Goal: Find specific page/section: Find specific page/section

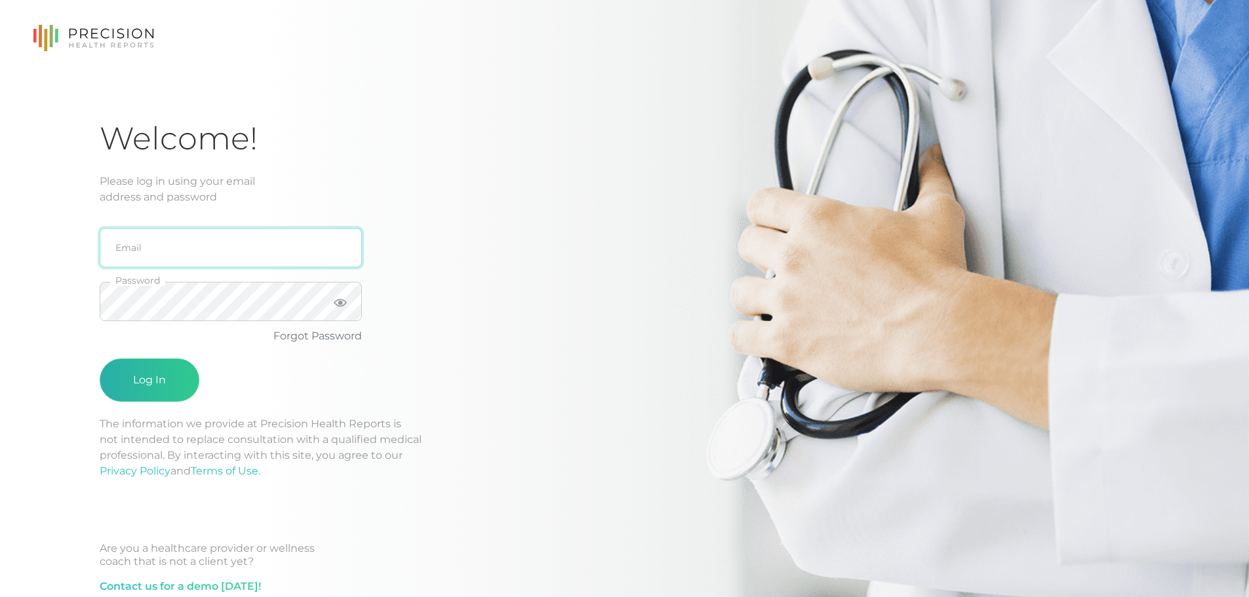
type input "[PERSON_NAME][EMAIL_ADDRESS][DOMAIN_NAME]"
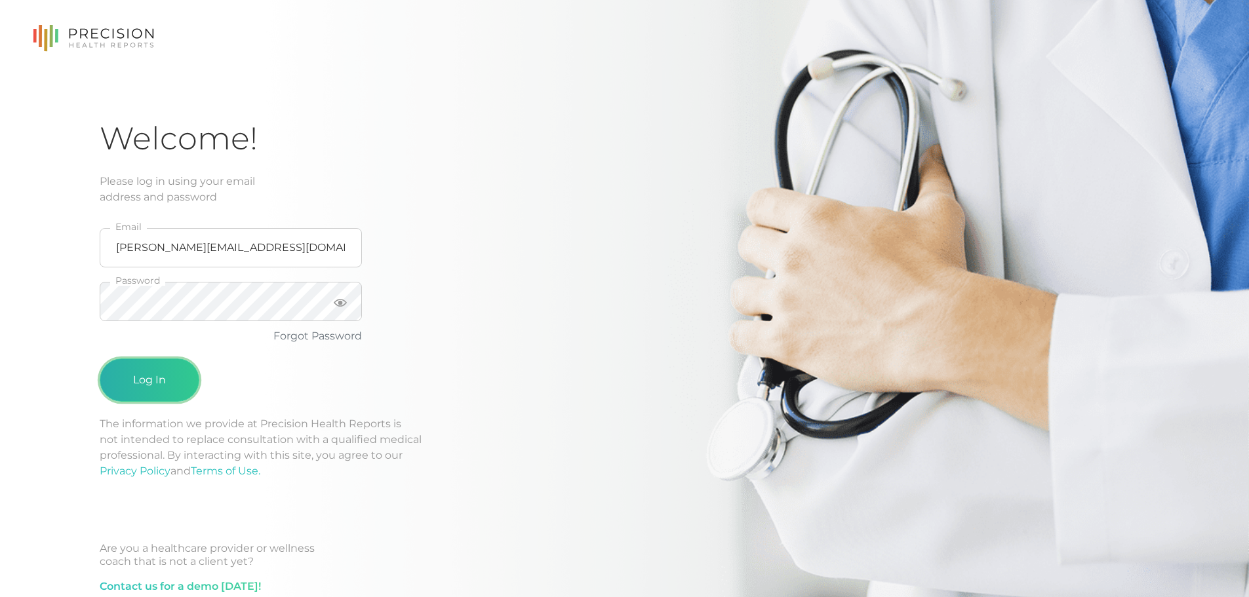
click at [161, 385] on button "Log In" at bounding box center [150, 380] width 100 height 43
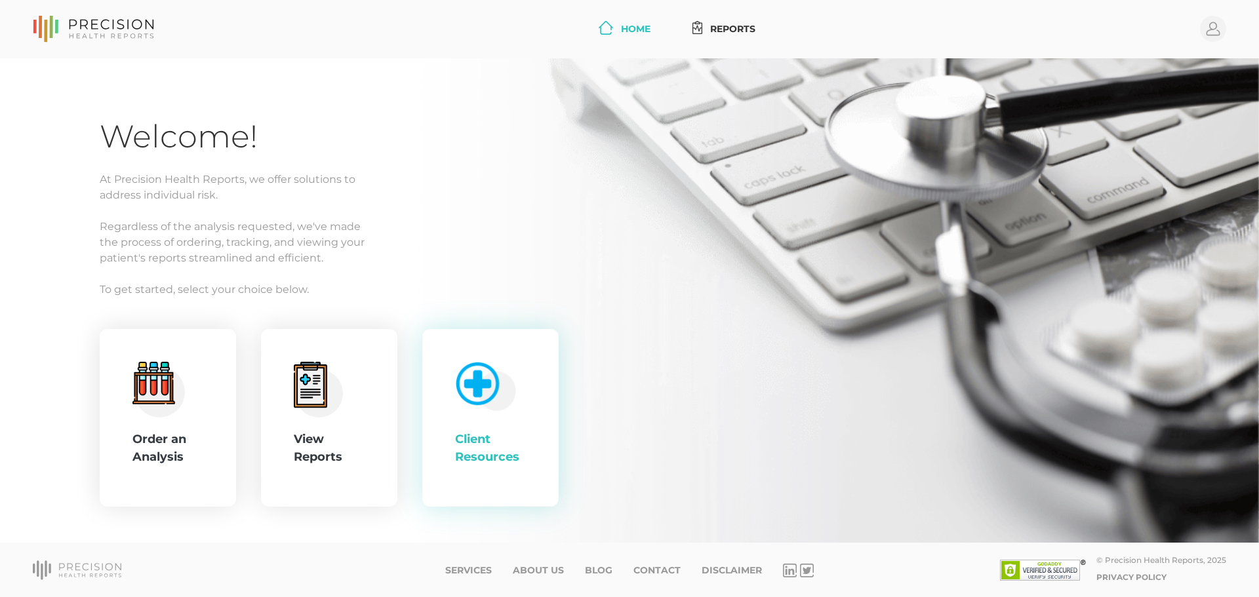
click at [504, 423] on div "Client Resources" at bounding box center [490, 418] width 71 height 113
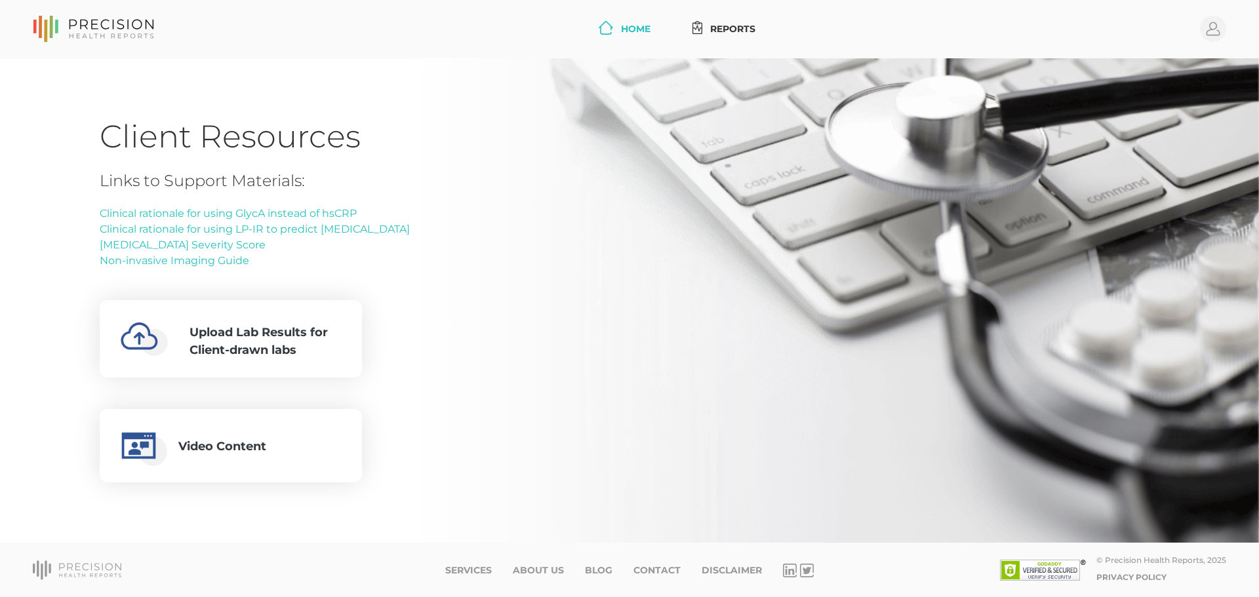
click at [635, 33] on link "Home" at bounding box center [624, 29] width 62 height 24
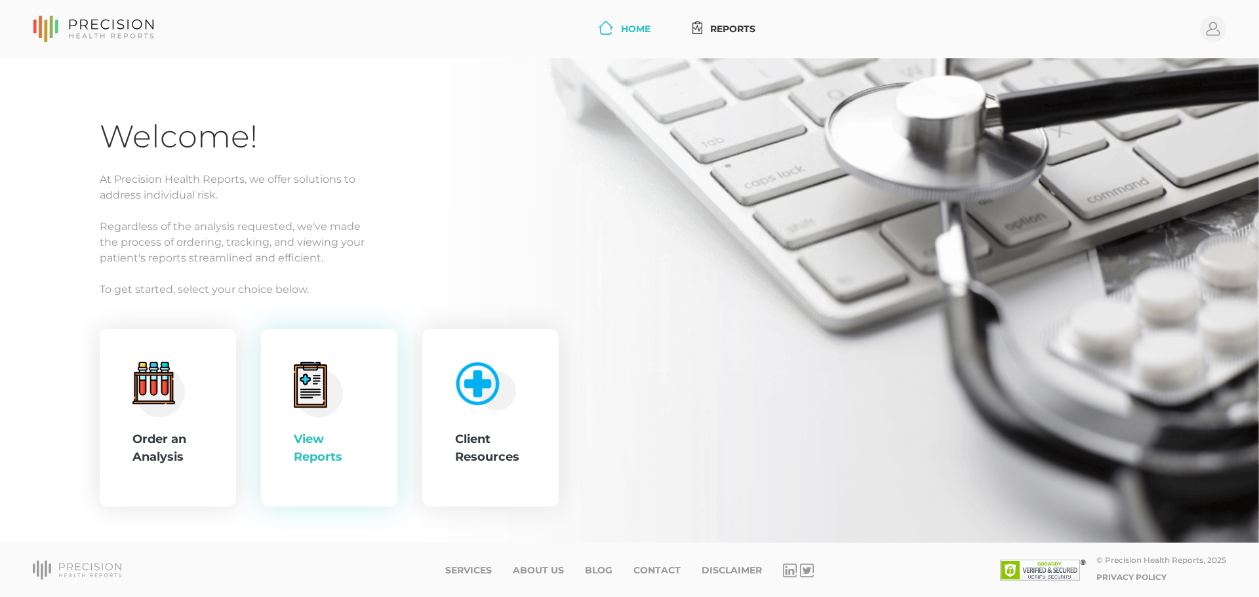
click at [332, 437] on div "View Reports" at bounding box center [329, 448] width 71 height 35
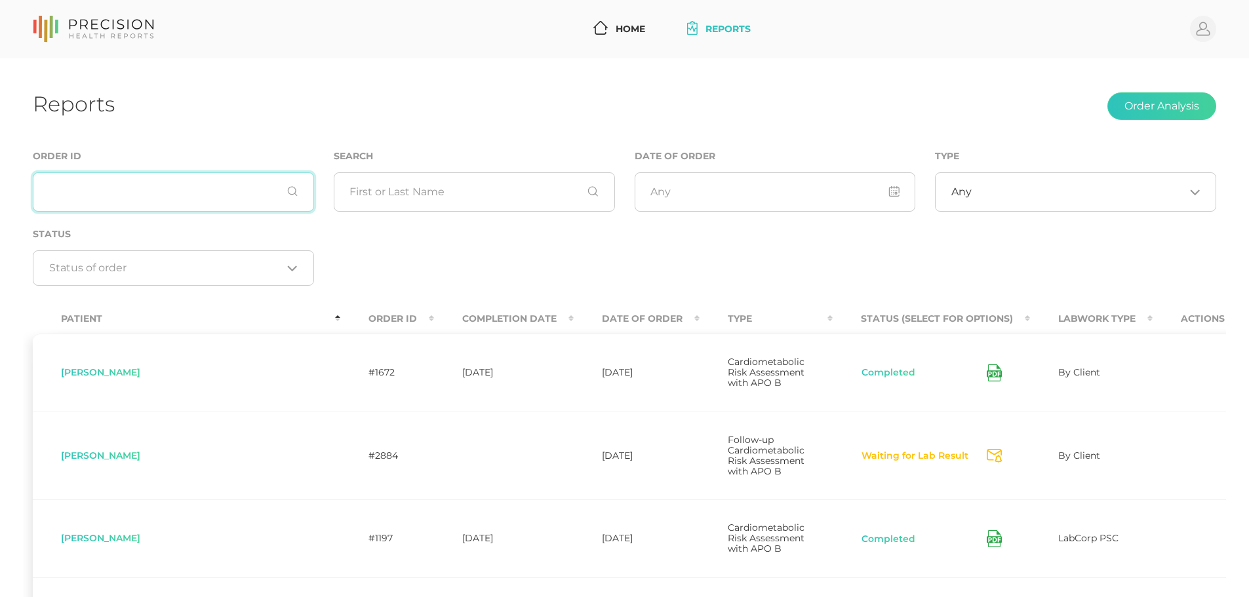
click at [214, 189] on input "text" at bounding box center [173, 191] width 281 height 39
